Goal: Information Seeking & Learning: Understand process/instructions

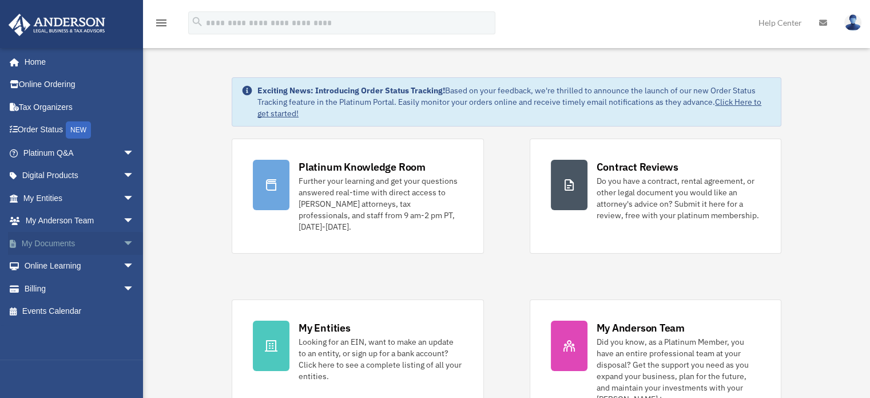
click at [97, 240] on link "My Documents arrow_drop_down" at bounding box center [80, 243] width 144 height 23
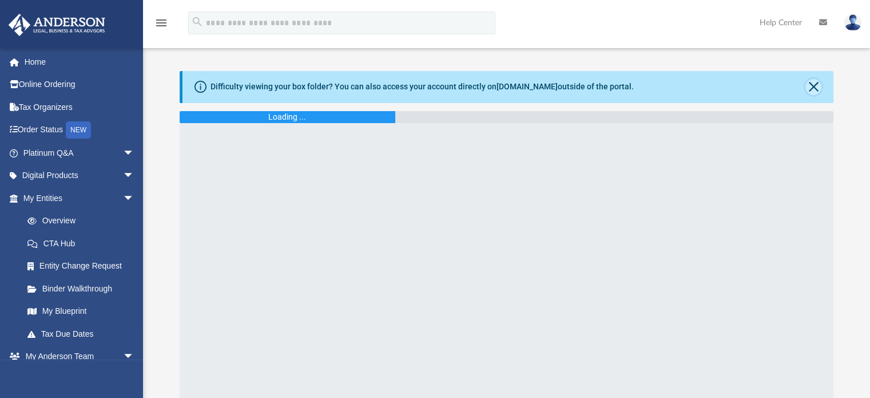
click at [815, 85] on button "Close" at bounding box center [813, 87] width 16 height 16
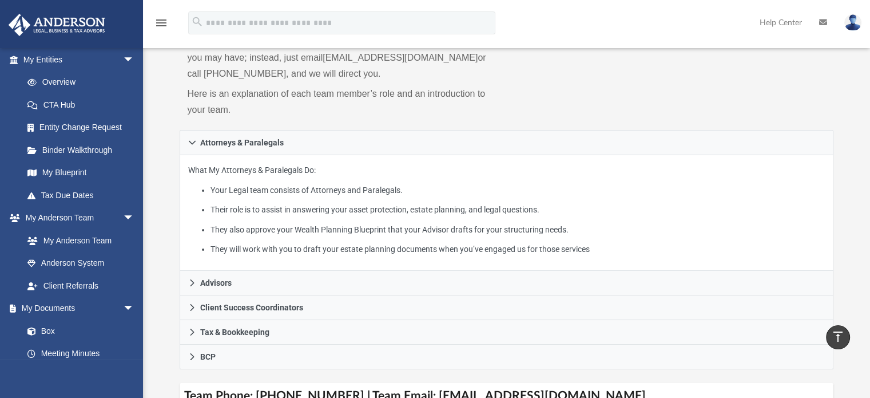
scroll to position [102, 0]
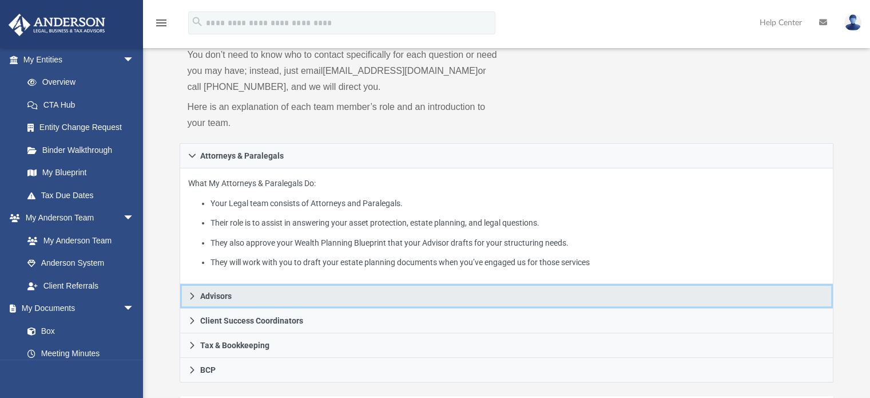
click at [303, 295] on link "Advisors" at bounding box center [507, 296] width 654 height 25
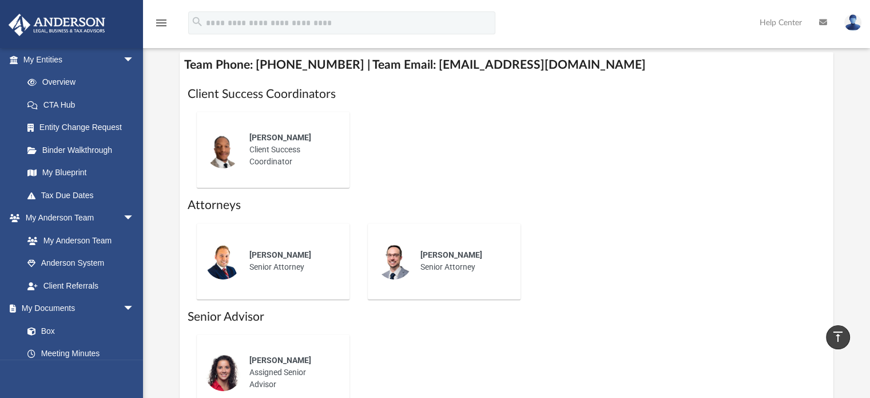
scroll to position [0, 0]
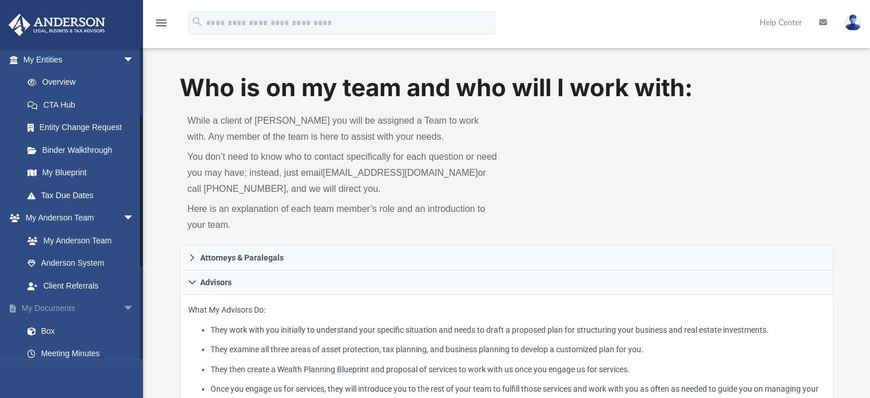
click at [123, 304] on span "arrow_drop_down" at bounding box center [134, 308] width 23 height 23
click at [123, 307] on span "arrow_drop_up" at bounding box center [134, 308] width 23 height 23
click at [42, 329] on link "Box" at bounding box center [84, 330] width 136 height 23
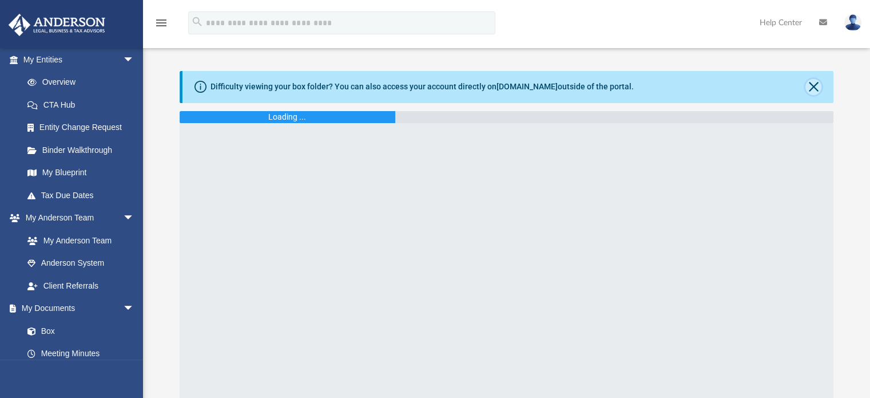
click at [809, 90] on button "Close" at bounding box center [813, 87] width 16 height 16
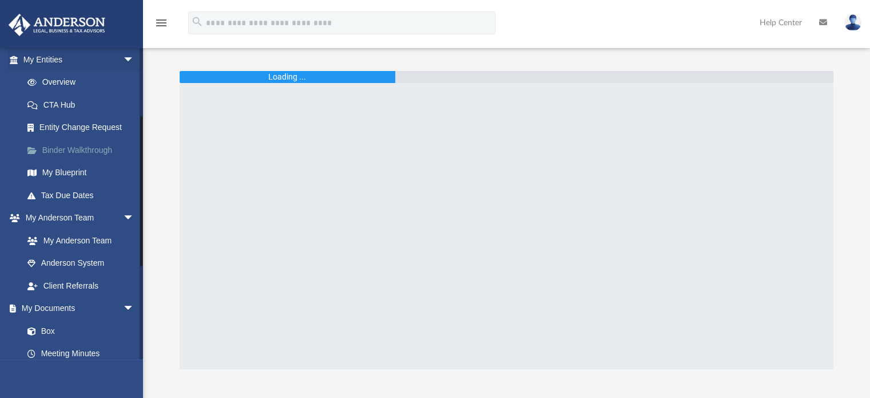
click at [70, 146] on link "Binder Walkthrough" at bounding box center [84, 149] width 136 height 23
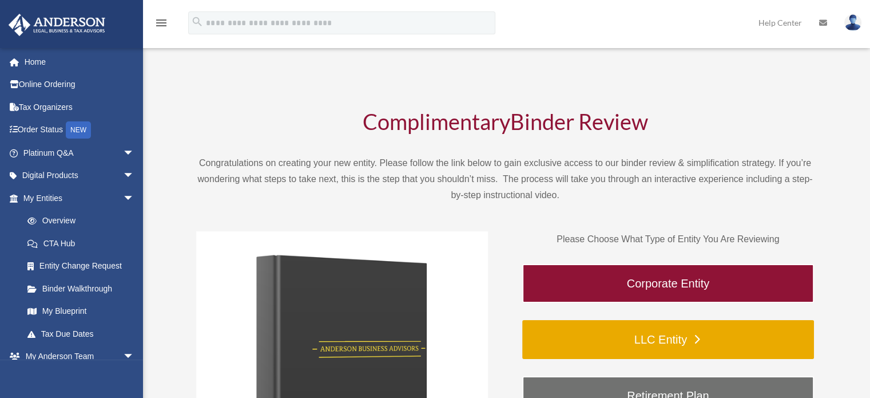
click at [638, 329] on link "LLC Entity" at bounding box center [668, 339] width 292 height 39
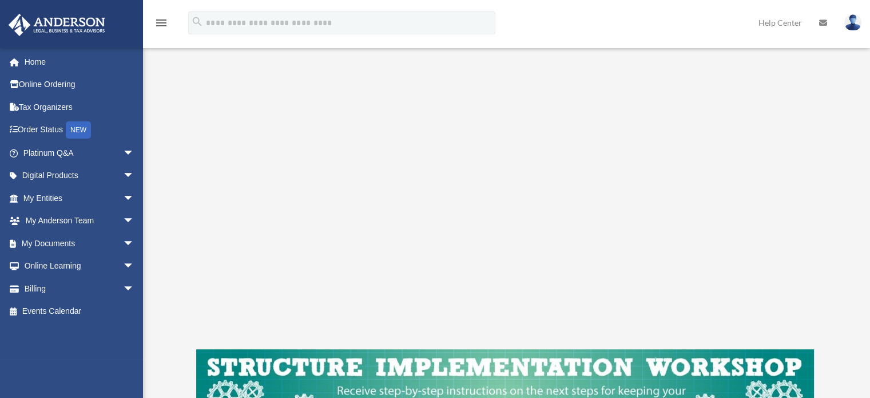
scroll to position [174, 0]
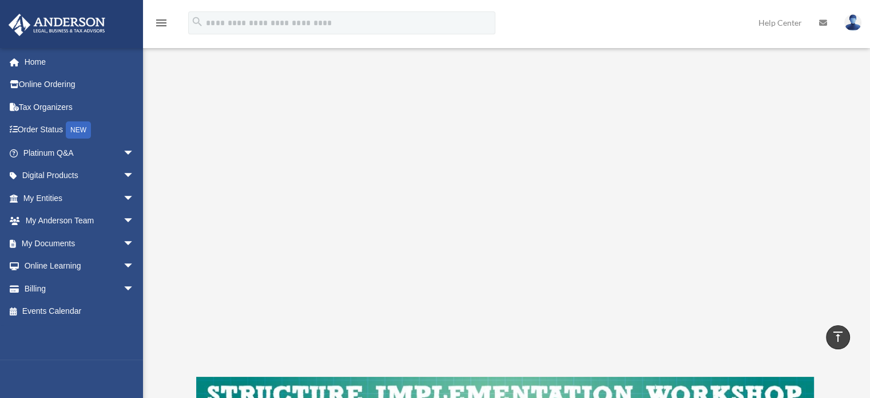
click at [641, 372] on div "LLC Entity To pause video at anytime, simply click on the video" at bounding box center [505, 206] width 618 height 538
click at [834, 102] on div "LLC Entity To pause video at anytime, simply click on the video" at bounding box center [504, 205] width 701 height 622
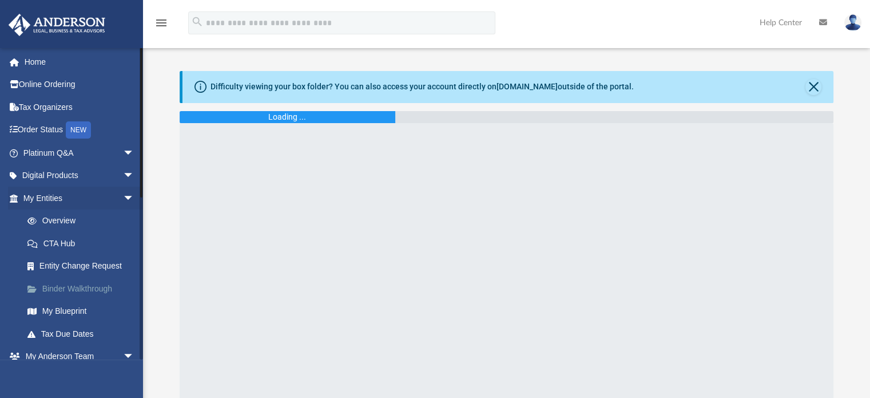
click at [80, 284] on link "Binder Walkthrough" at bounding box center [84, 288] width 136 height 23
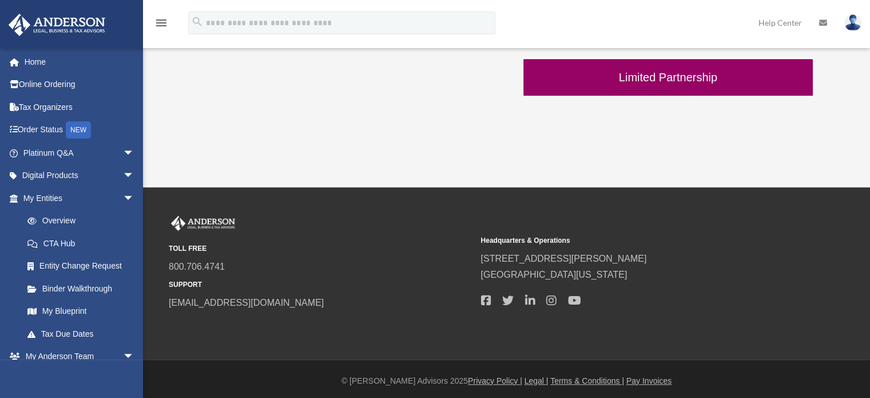
scroll to position [487, 0]
